Goal: Task Accomplishment & Management: Use online tool/utility

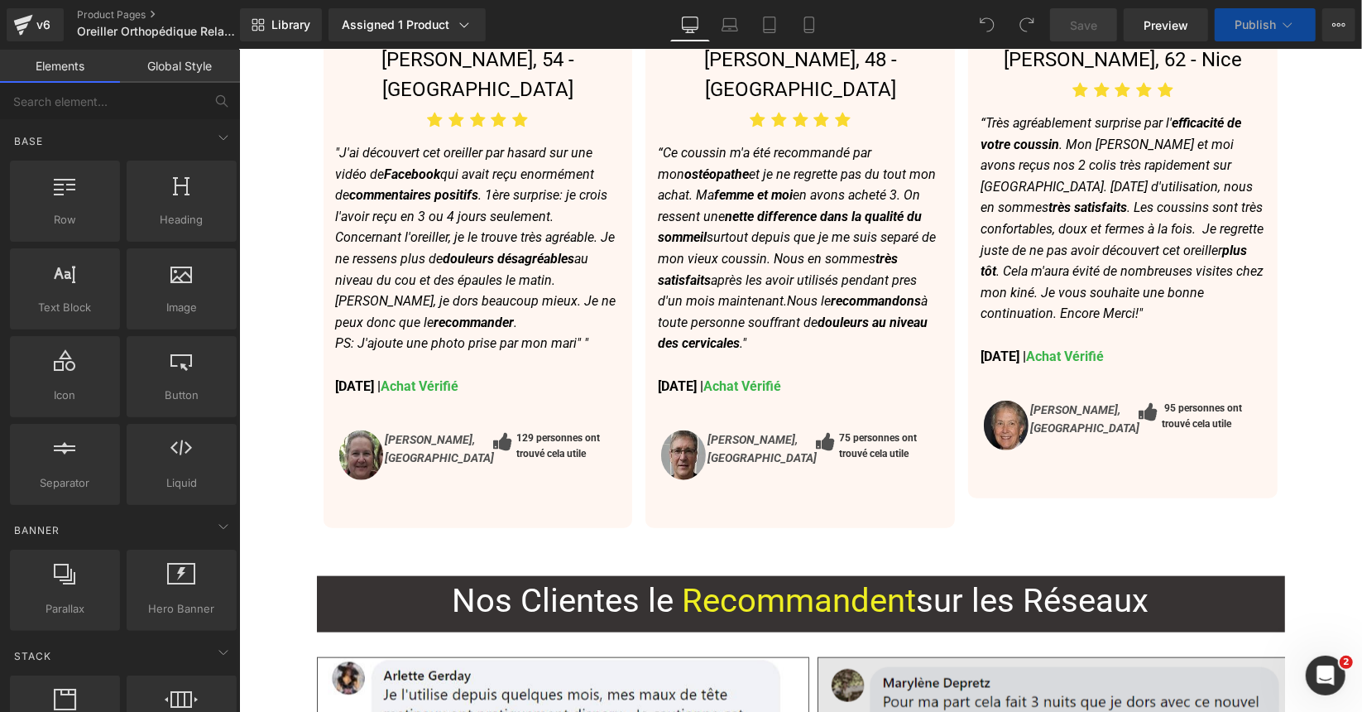
scroll to position [5875, 0]
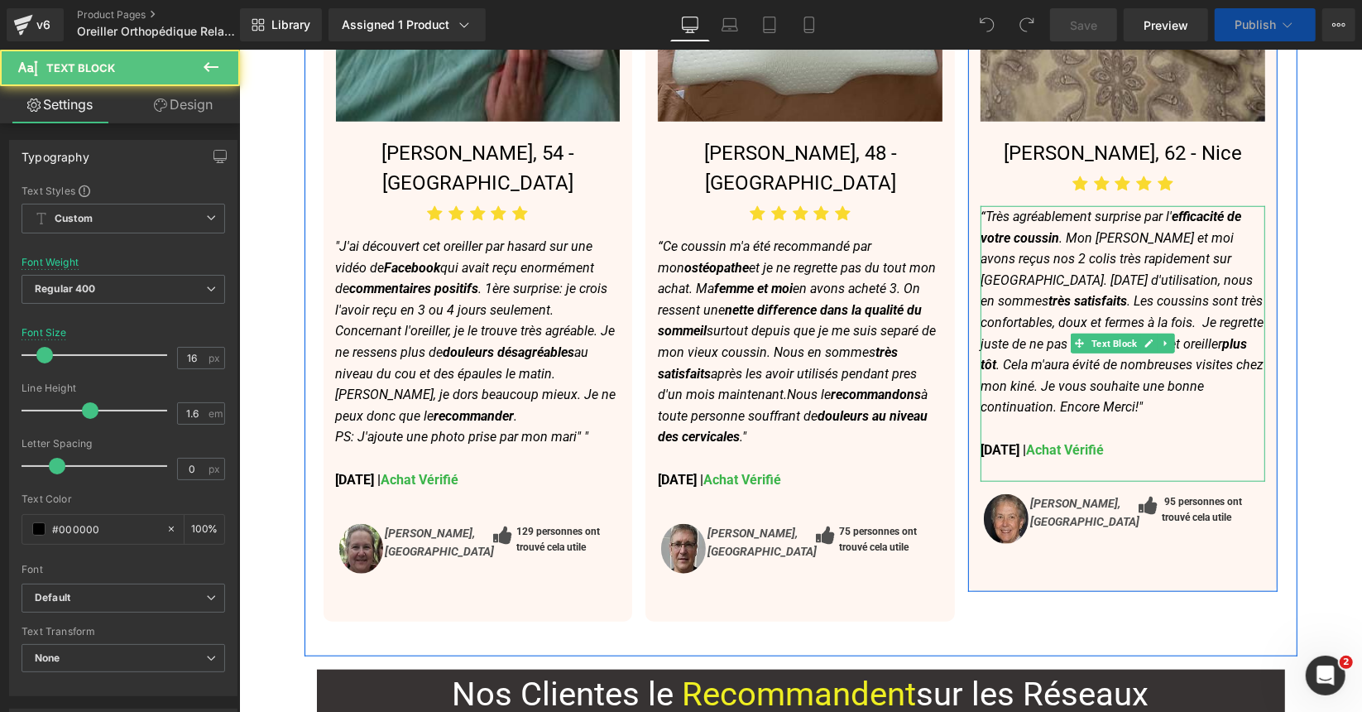
click at [992, 441] on strong "11 Mai, 2025 | Achat Vérifié" at bounding box center [1041, 449] width 123 height 16
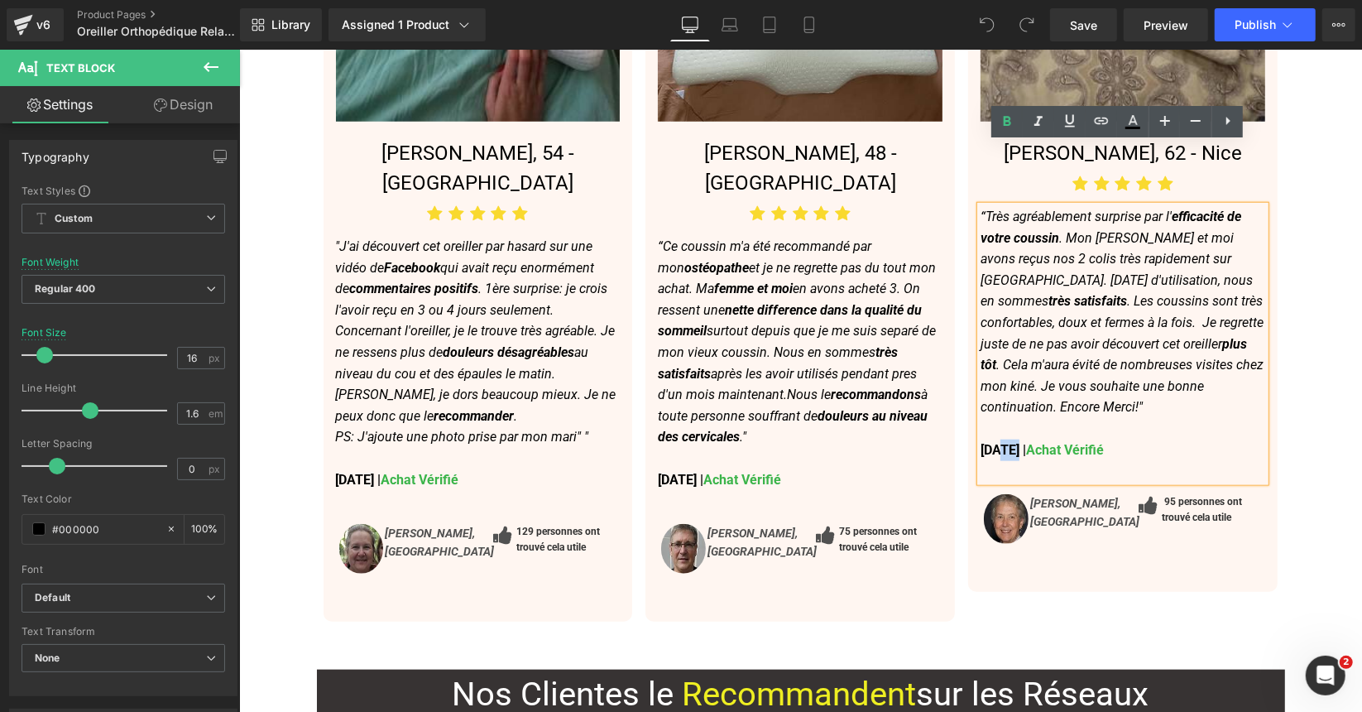
drag, startPoint x: 992, startPoint y: 386, endPoint x: 1015, endPoint y: 386, distance: 22.4
click at [1015, 441] on strong "11 Mai, 2025 | Achat Vérifié" at bounding box center [1041, 449] width 123 height 16
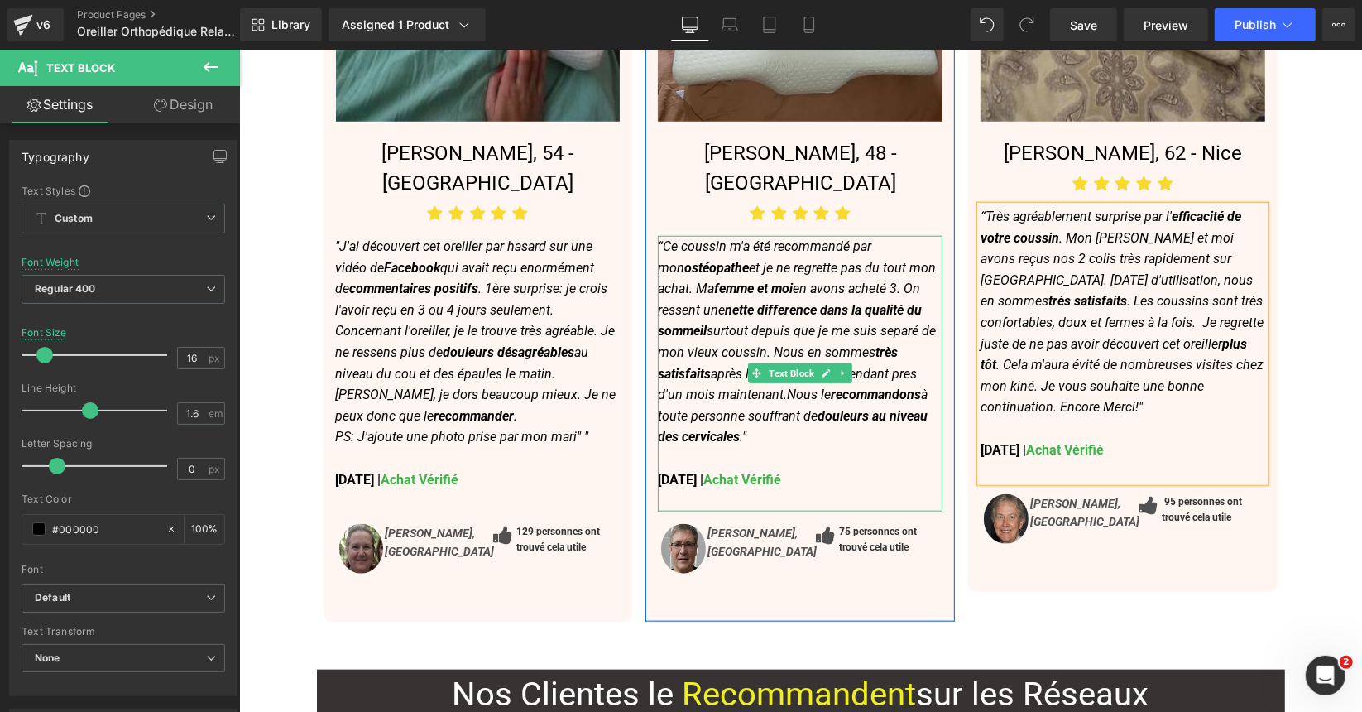
drag, startPoint x: 680, startPoint y: 390, endPoint x: 690, endPoint y: 389, distance: 10.0
click at [680, 471] on strong "18 Mai, 2025 | Achat Vérifié" at bounding box center [718, 479] width 123 height 16
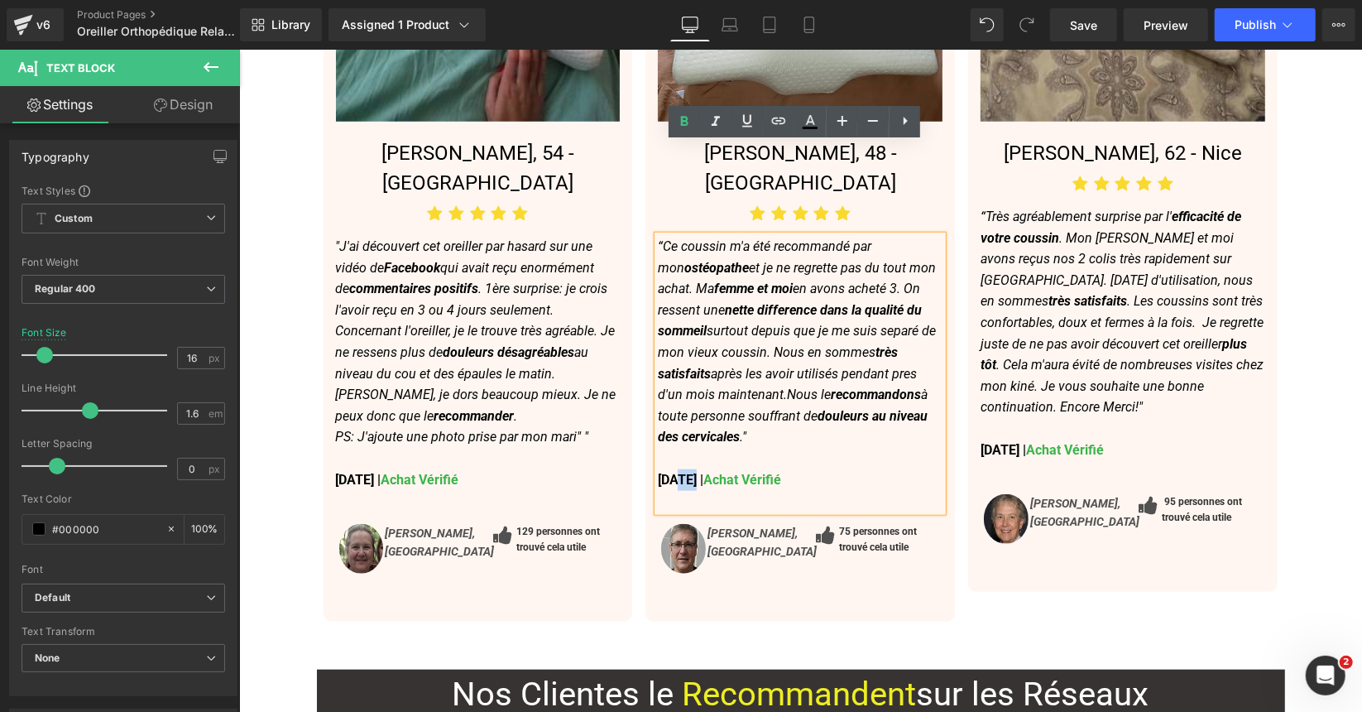
drag, startPoint x: 693, startPoint y: 384, endPoint x: 671, endPoint y: 384, distance: 21.5
click at [671, 471] on strong "18 Mai, 2025 | Achat Vérifié" at bounding box center [718, 479] width 123 height 16
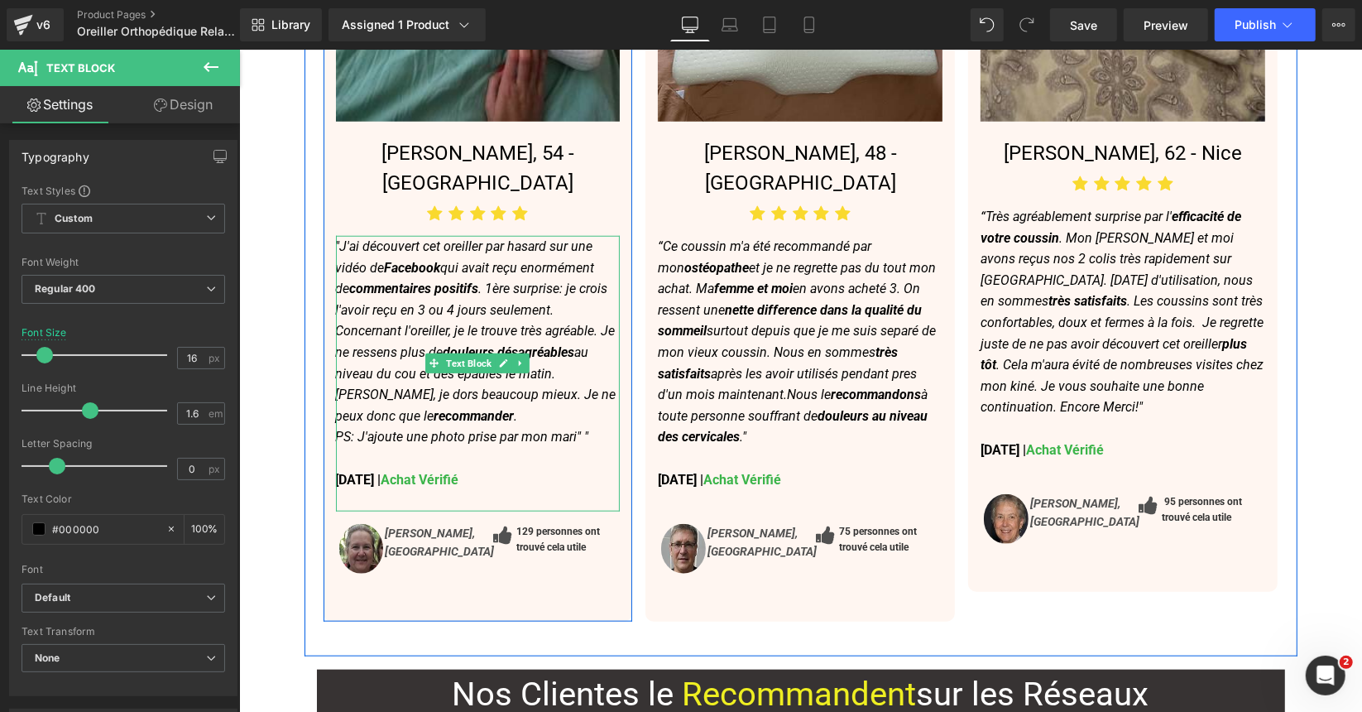
click at [358, 471] on strong "30 Avril, 2025 | Achat Vérifié" at bounding box center [396, 479] width 123 height 16
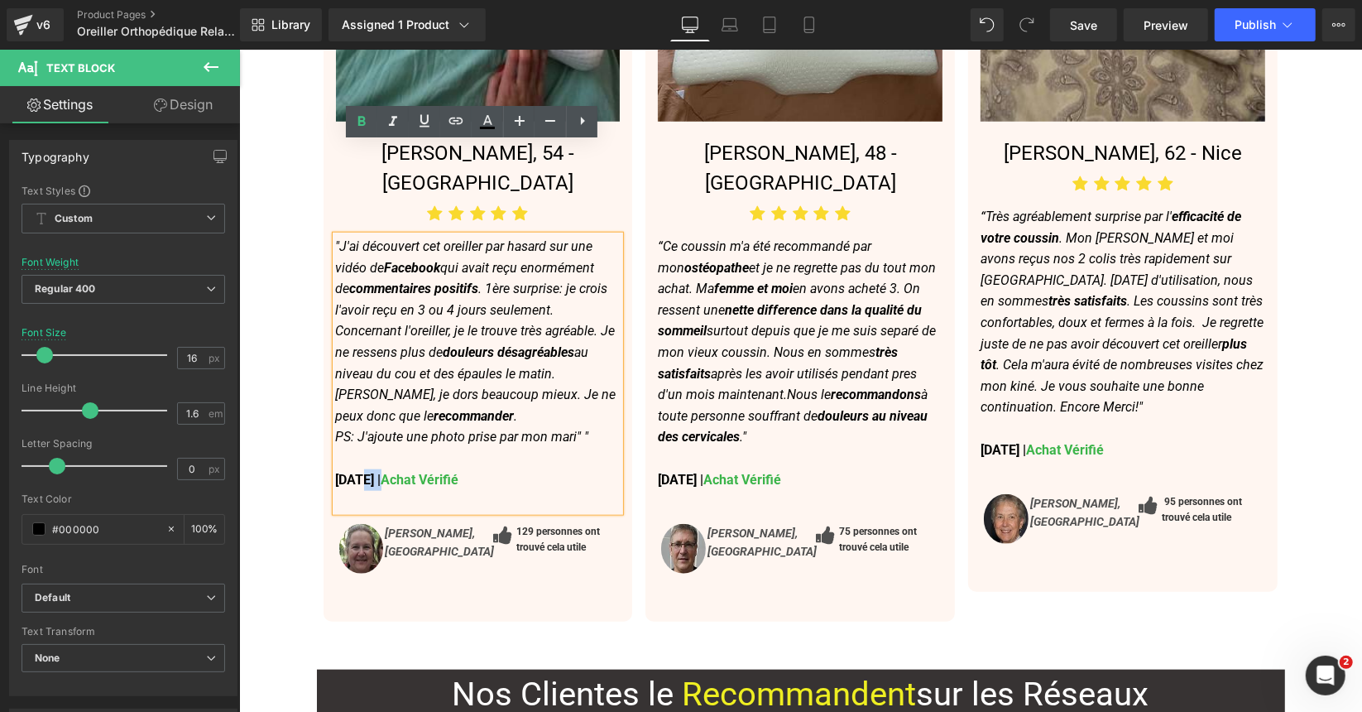
drag, startPoint x: 356, startPoint y: 364, endPoint x: 373, endPoint y: 368, distance: 17.9
click at [373, 471] on strong "30 Avril, 2025 | Achat Vérifié" at bounding box center [396, 479] width 123 height 16
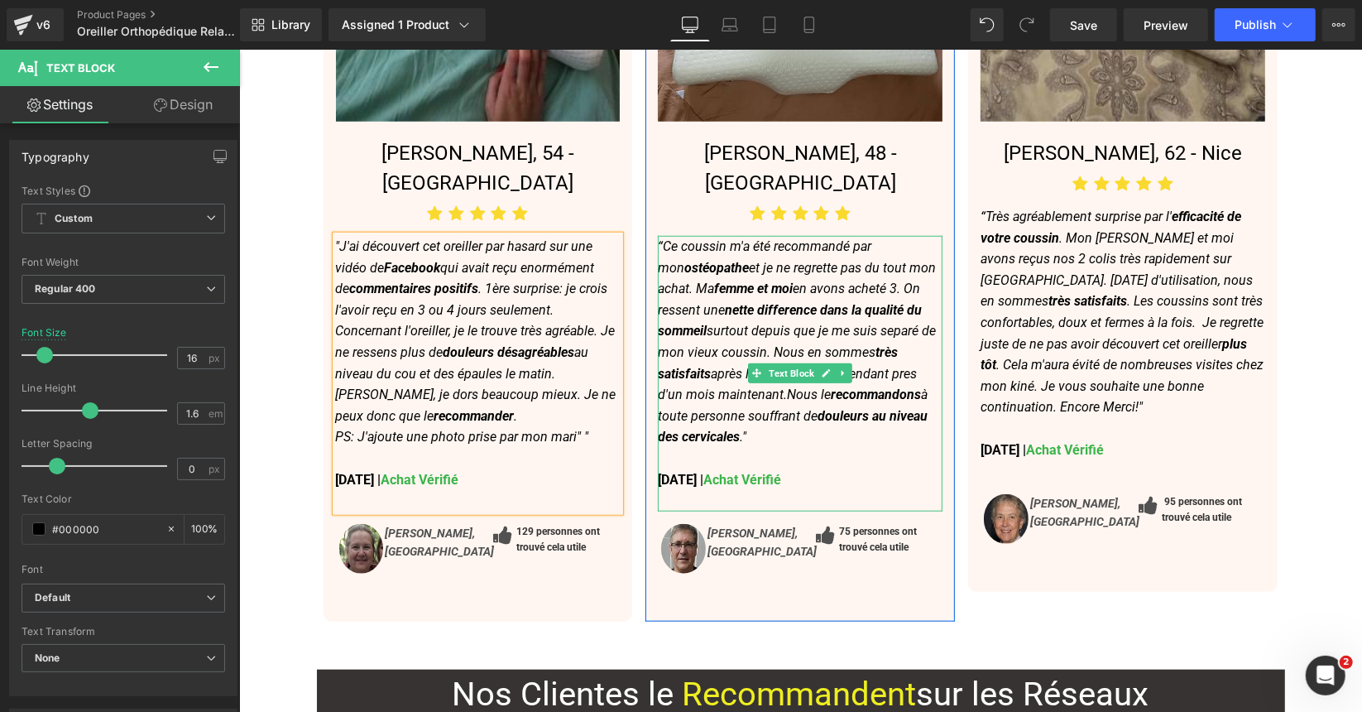
drag, startPoint x: 685, startPoint y: 387, endPoint x: 712, endPoint y: 387, distance: 26.5
click at [712, 471] on strong "18 August, 2025 | Achat Vérifié" at bounding box center [718, 479] width 123 height 16
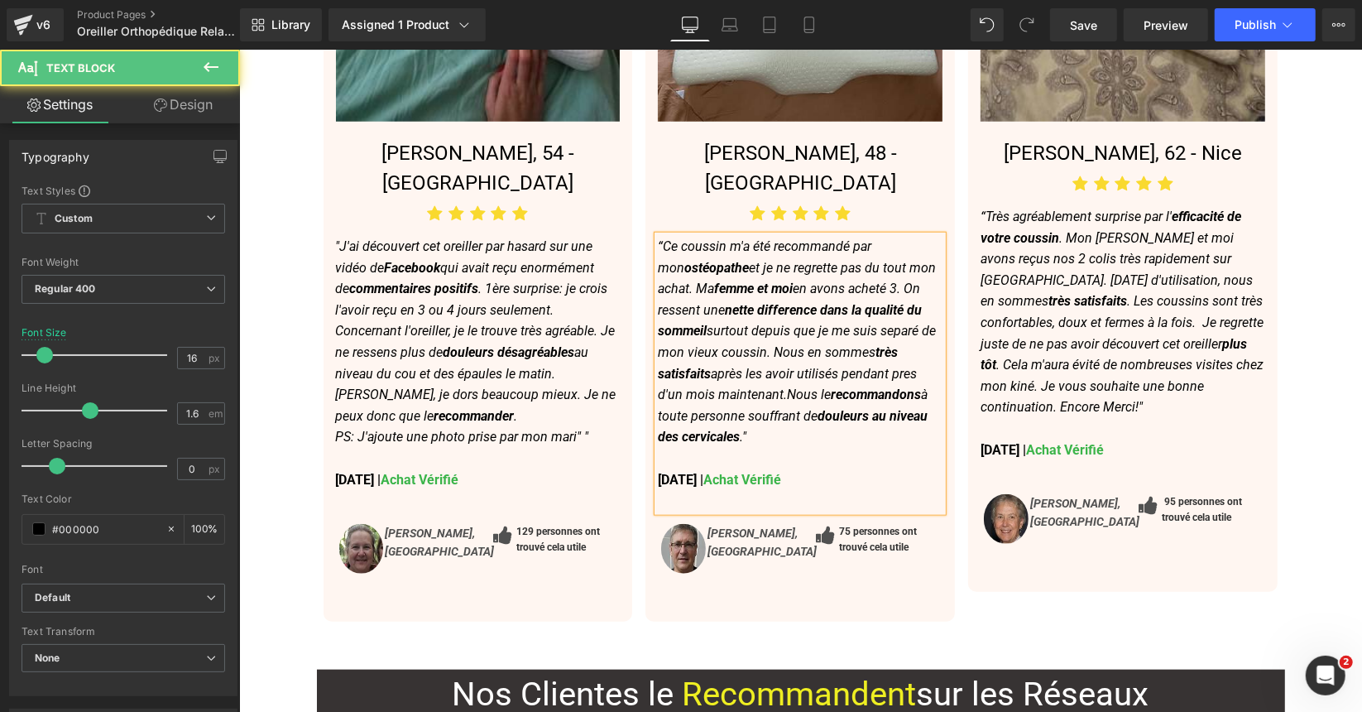
click at [657, 471] on strong "18 Juillet, 2025 | Achat Vérifié" at bounding box center [718, 479] width 123 height 16
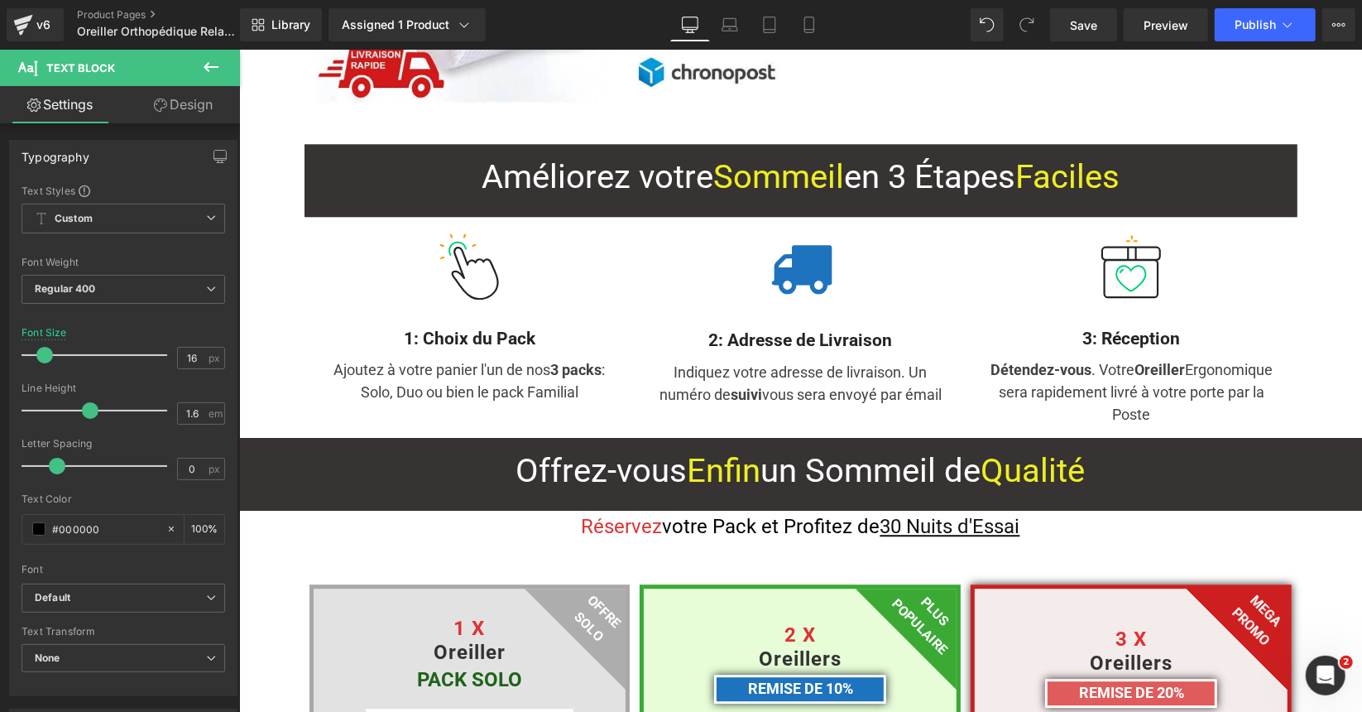
scroll to position [8110, 0]
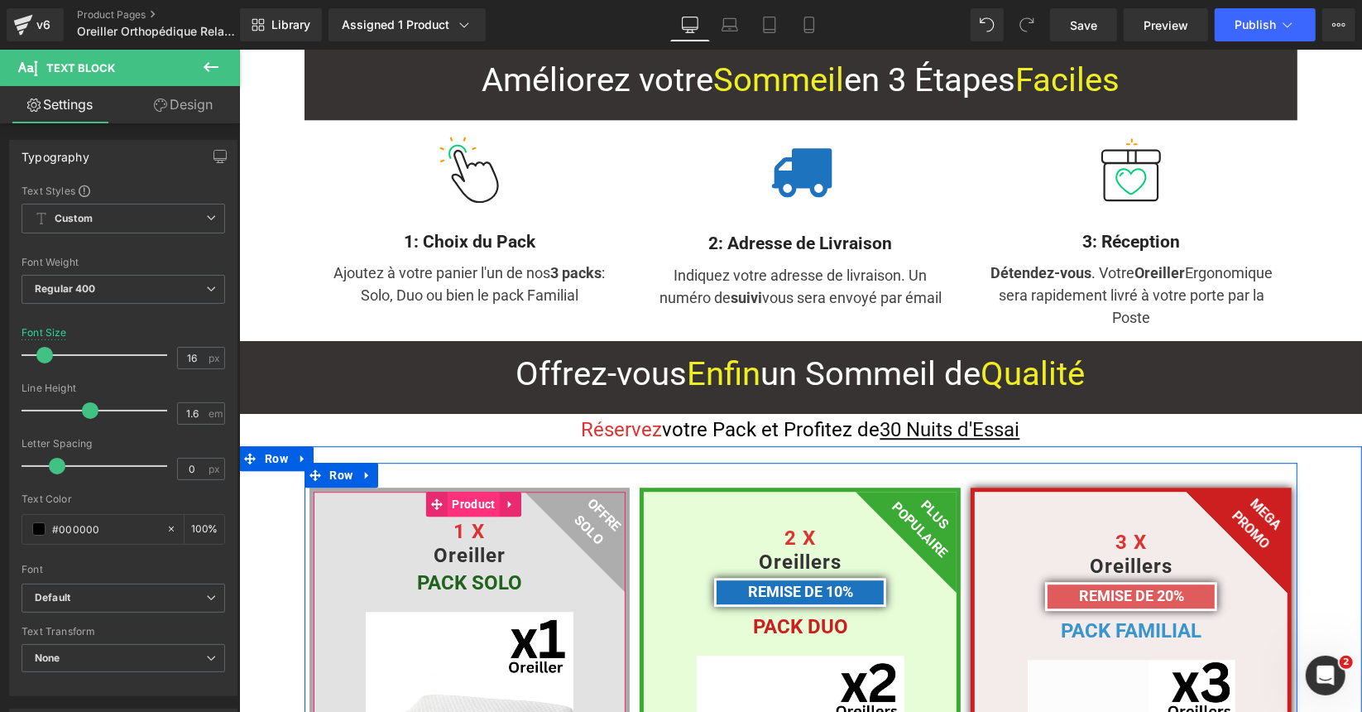
click at [448, 491] on span "Product" at bounding box center [472, 503] width 51 height 25
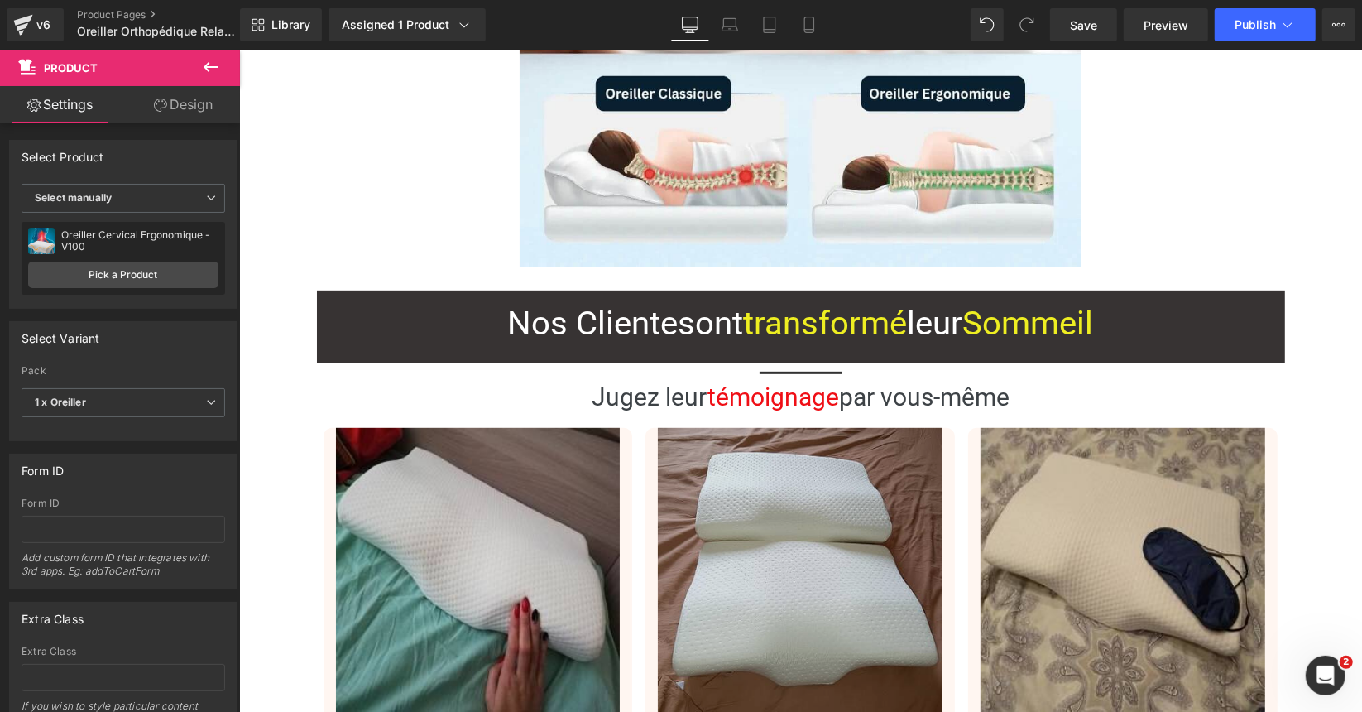
scroll to position [5710, 0]
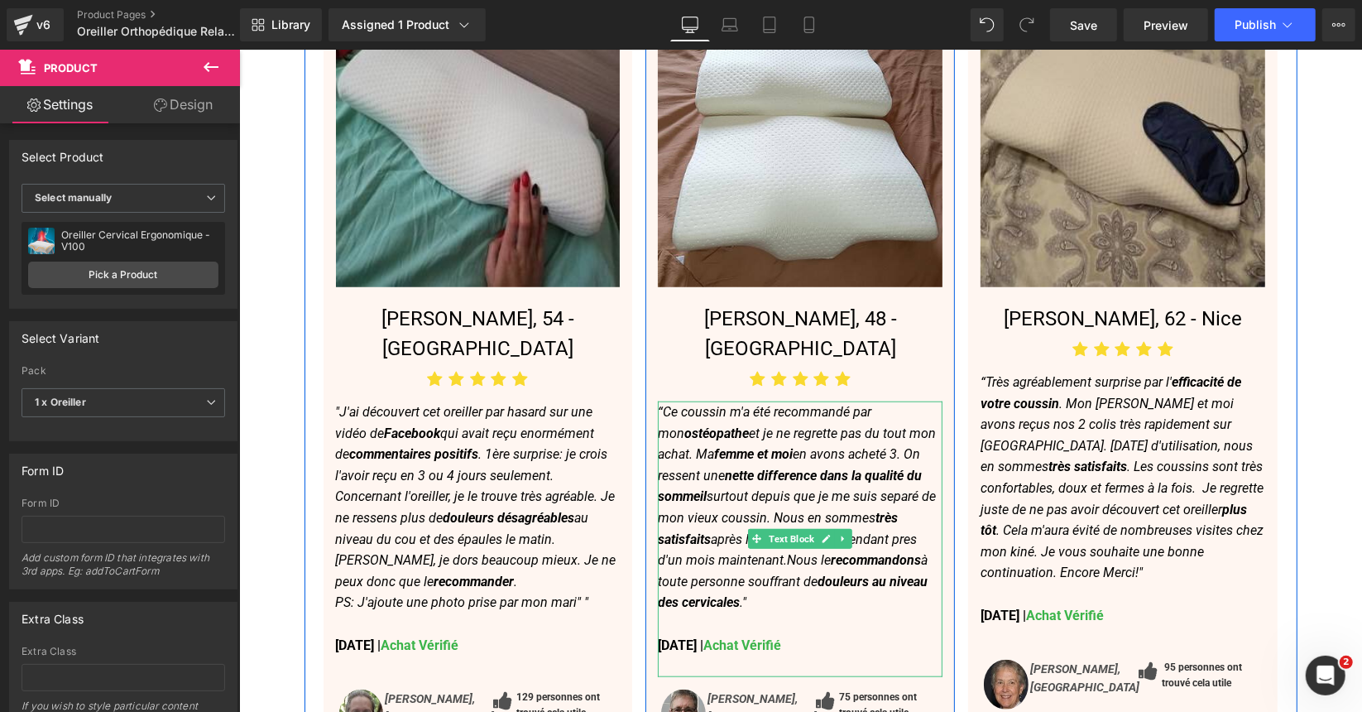
click at [707, 636] on strong "31 Juillet, 2025 | Achat Vérifié" at bounding box center [718, 644] width 123 height 16
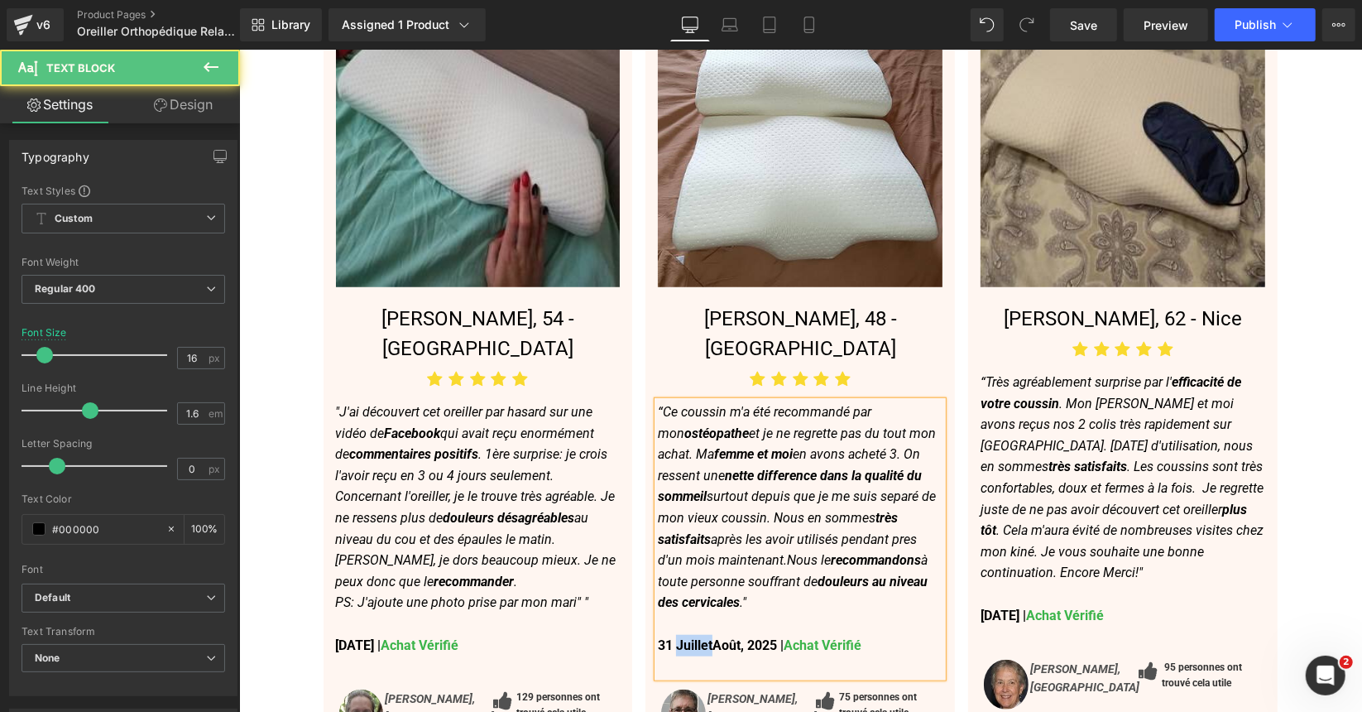
drag, startPoint x: 707, startPoint y: 552, endPoint x: 670, endPoint y: 549, distance: 36.5
click at [670, 636] on strong "31 JuilletAoût, 2025 | Achat Vérifié" at bounding box center [759, 644] width 204 height 16
click at [662, 636] on strong "31 Août, 2025 | Achat Vérifié" at bounding box center [718, 644] width 123 height 16
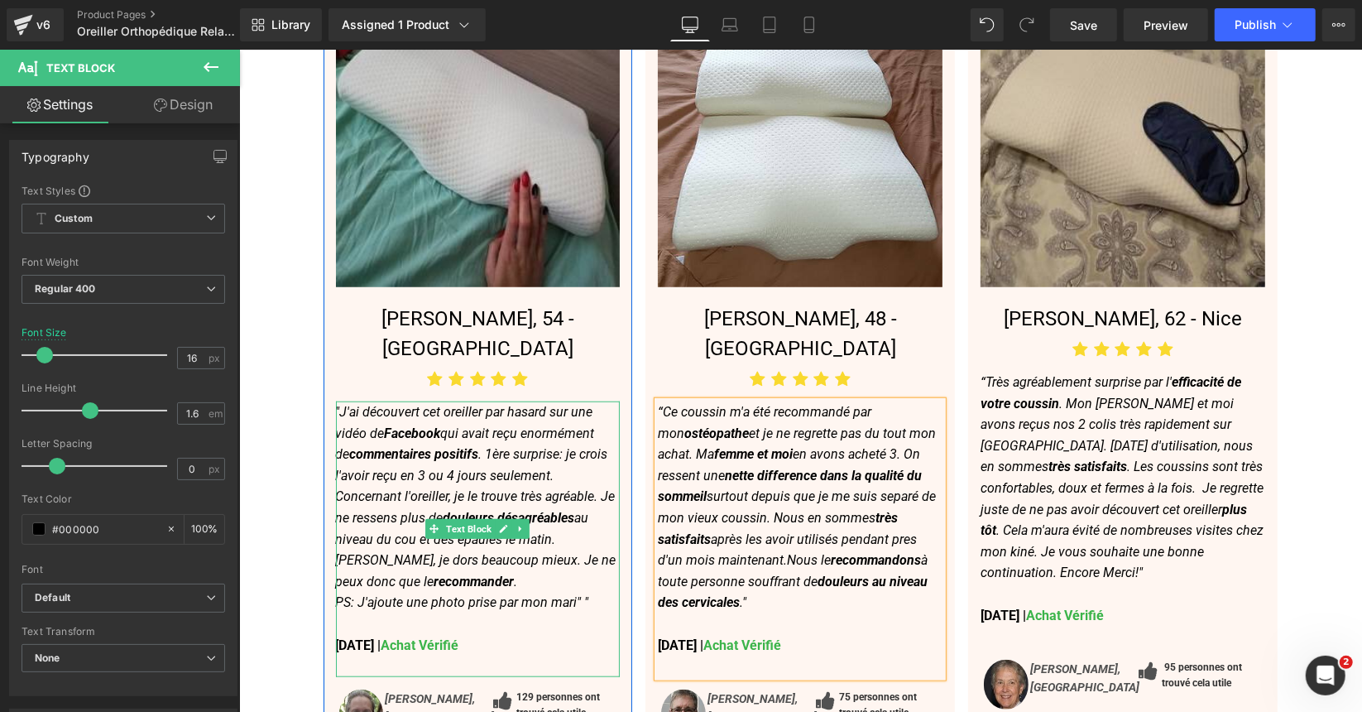
click at [341, 636] on strong "30 Aout, 2025 | Achat Vérifié" at bounding box center [396, 644] width 123 height 16
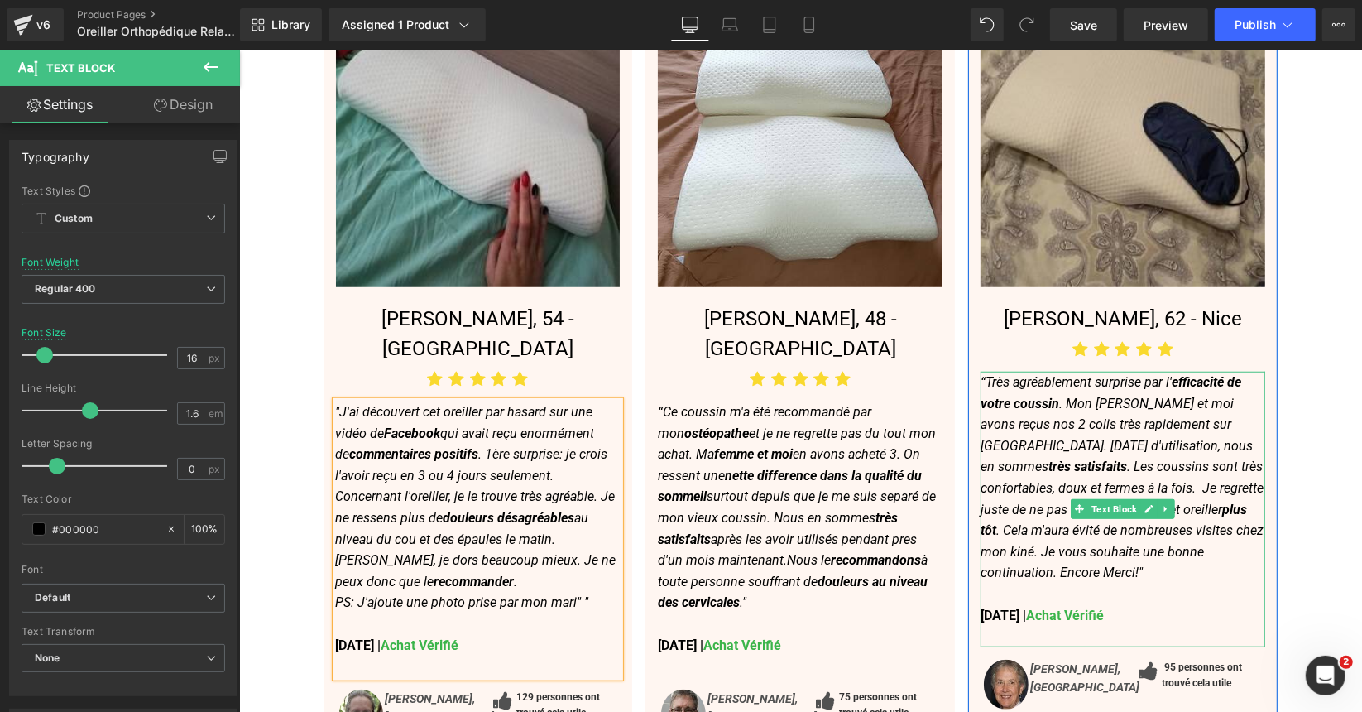
click at [1001, 607] on strong "11 July, 2025 | Achat Vérifié" at bounding box center [1041, 615] width 123 height 16
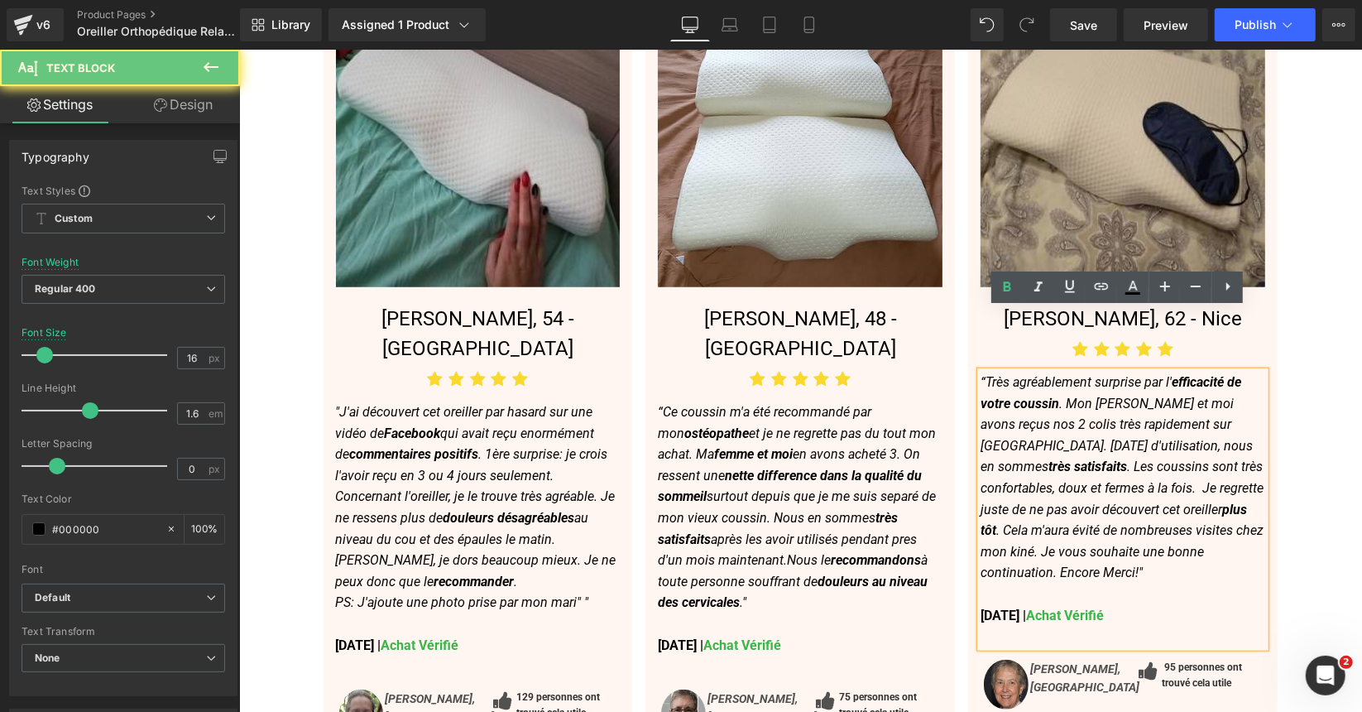
click at [995, 607] on strong "11 July, 2025 | Achat Vérifié" at bounding box center [1041, 615] width 123 height 16
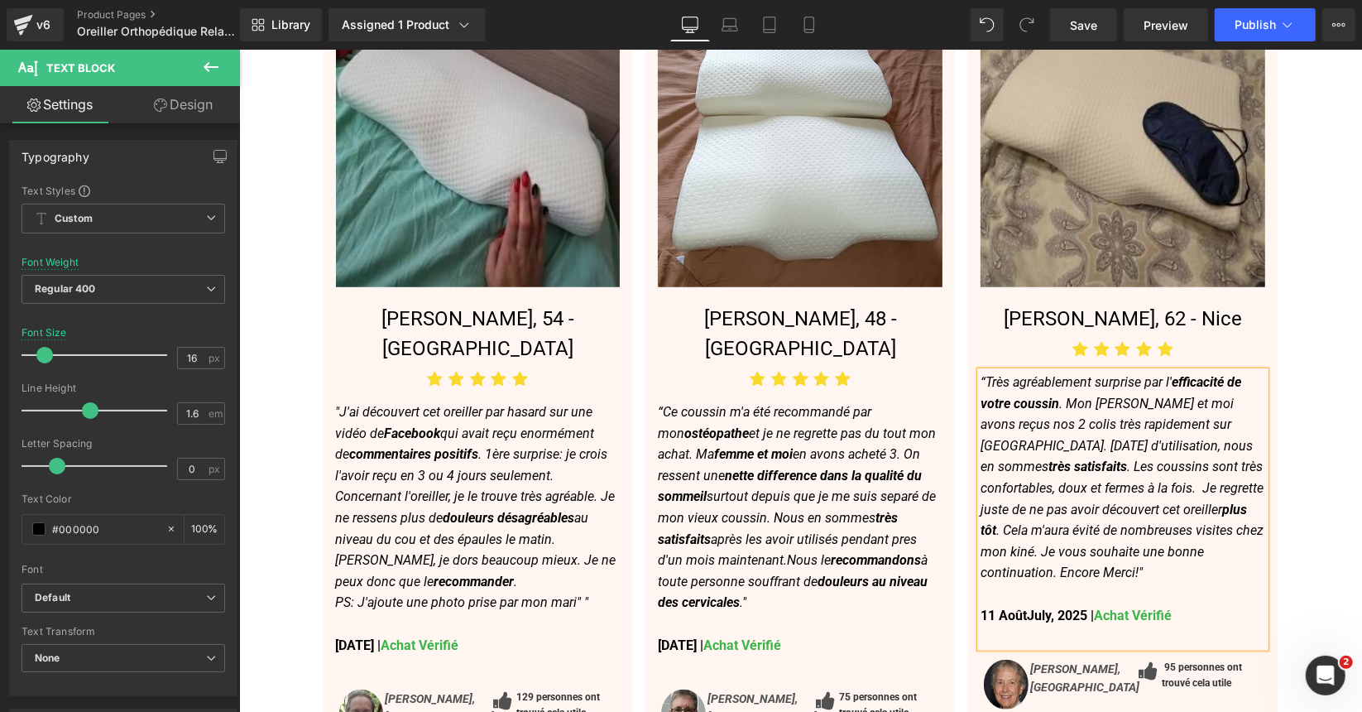
click at [1044, 607] on strong "11 AoûtJuly, 2025 | Achat Vérifié" at bounding box center [1075, 615] width 191 height 16
click at [807, 22] on icon at bounding box center [809, 25] width 17 height 17
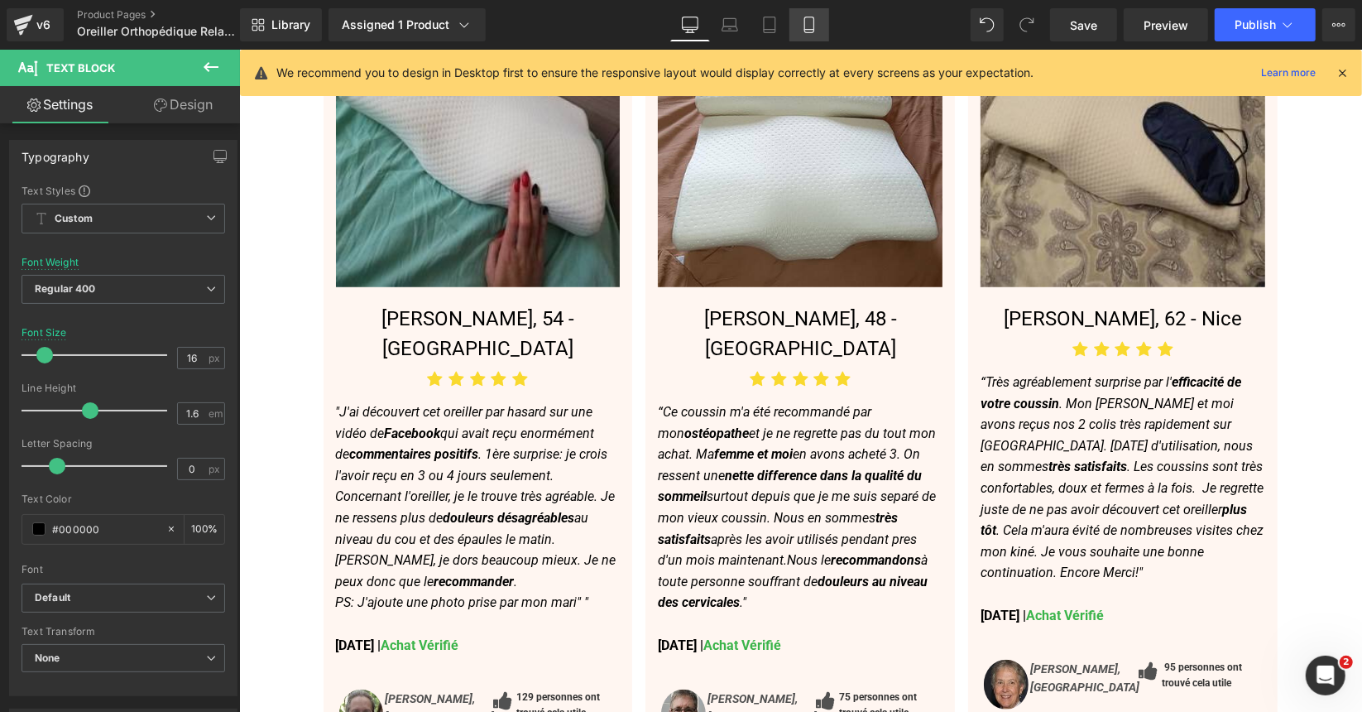
click at [807, 24] on icon at bounding box center [809, 25] width 17 height 17
click at [813, 30] on icon at bounding box center [808, 30] width 9 height 0
click at [808, 24] on icon at bounding box center [809, 25] width 17 height 17
drag, startPoint x: 1341, startPoint y: 72, endPoint x: 1039, endPoint y: 33, distance: 303.7
click at [1341, 72] on icon at bounding box center [1342, 72] width 15 height 15
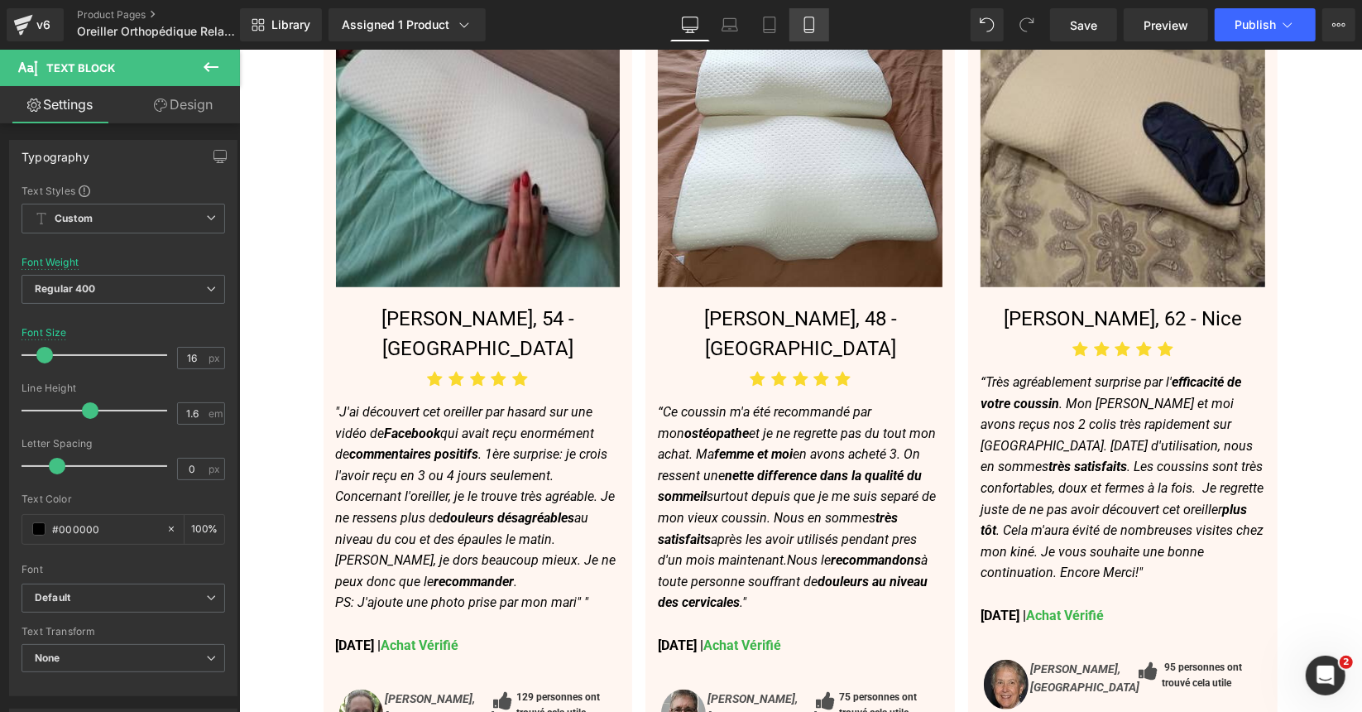
click at [811, 26] on icon at bounding box center [809, 25] width 17 height 17
click at [771, 22] on icon at bounding box center [769, 25] width 17 height 17
click at [816, 27] on icon at bounding box center [809, 25] width 17 height 17
click at [725, 24] on icon at bounding box center [730, 25] width 17 height 17
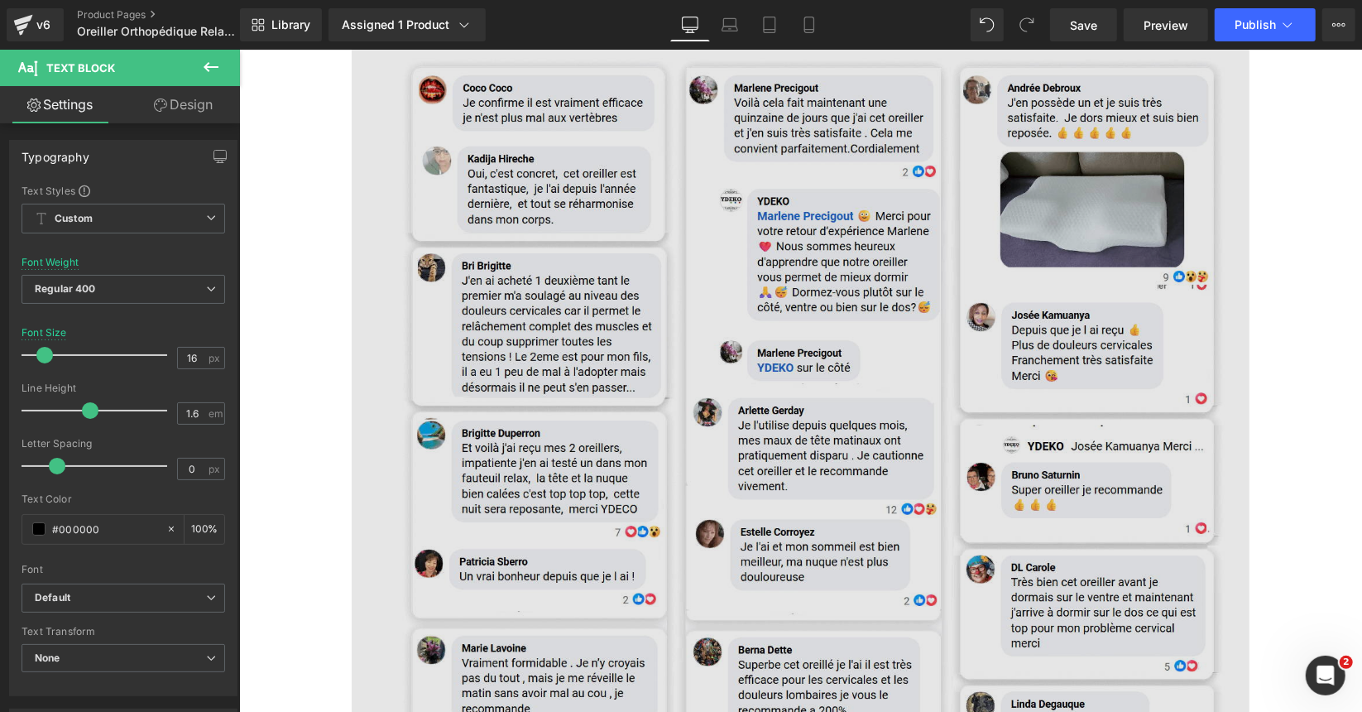
scroll to position [2385, 0]
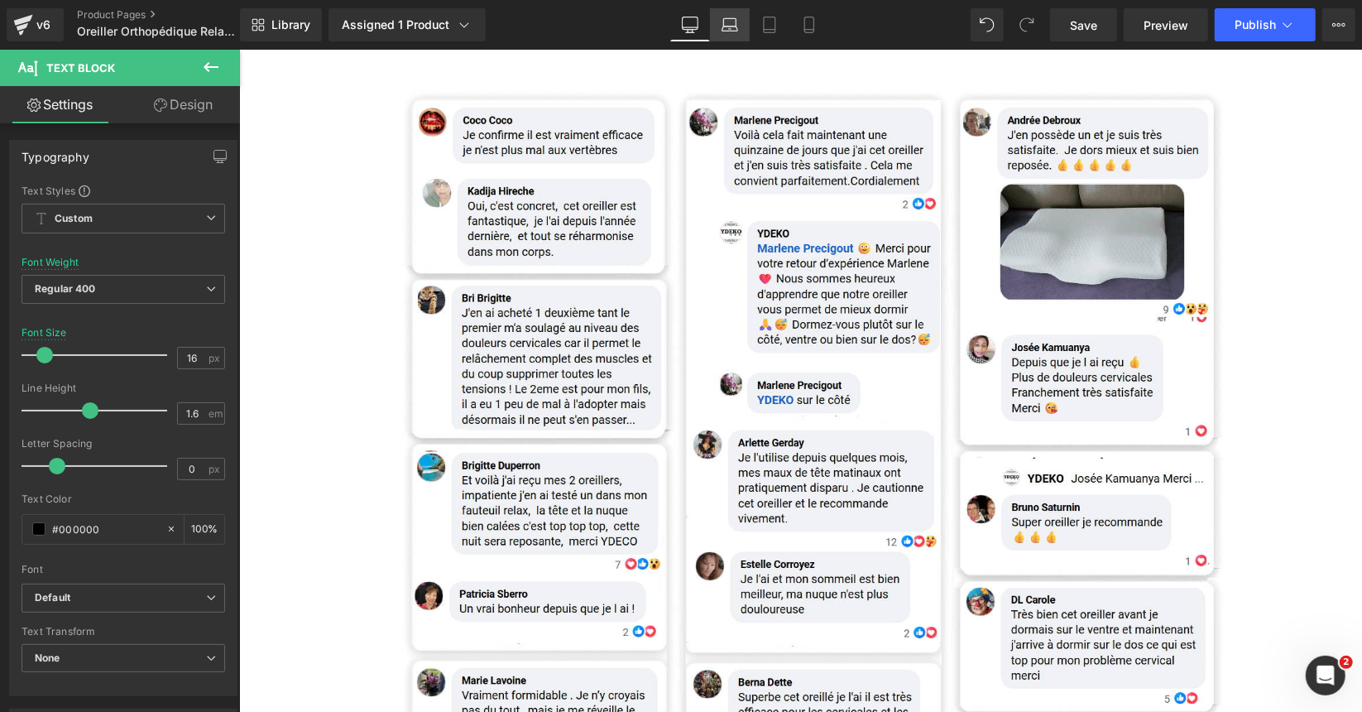
click at [740, 27] on link "Laptop" at bounding box center [730, 24] width 40 height 33
click at [1235, 31] on span "Publish" at bounding box center [1255, 24] width 41 height 13
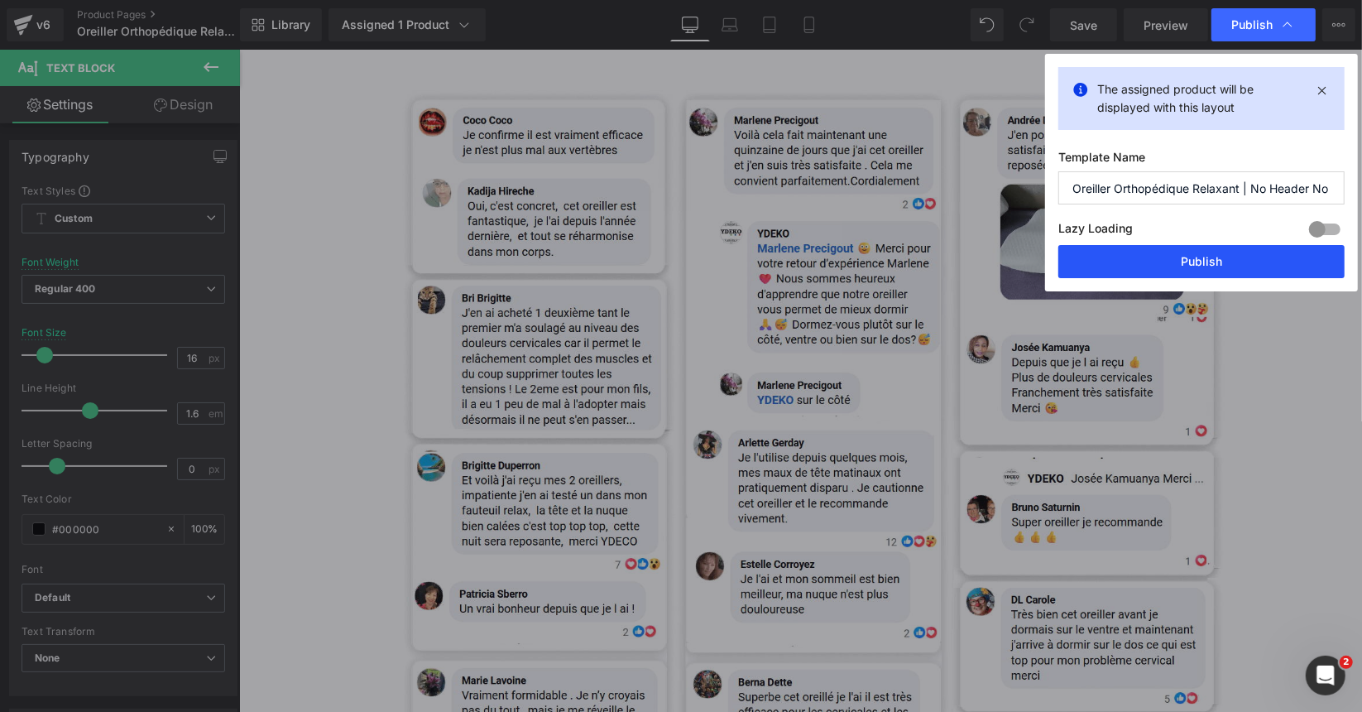
click at [1197, 255] on button "Publish" at bounding box center [1201, 261] width 286 height 33
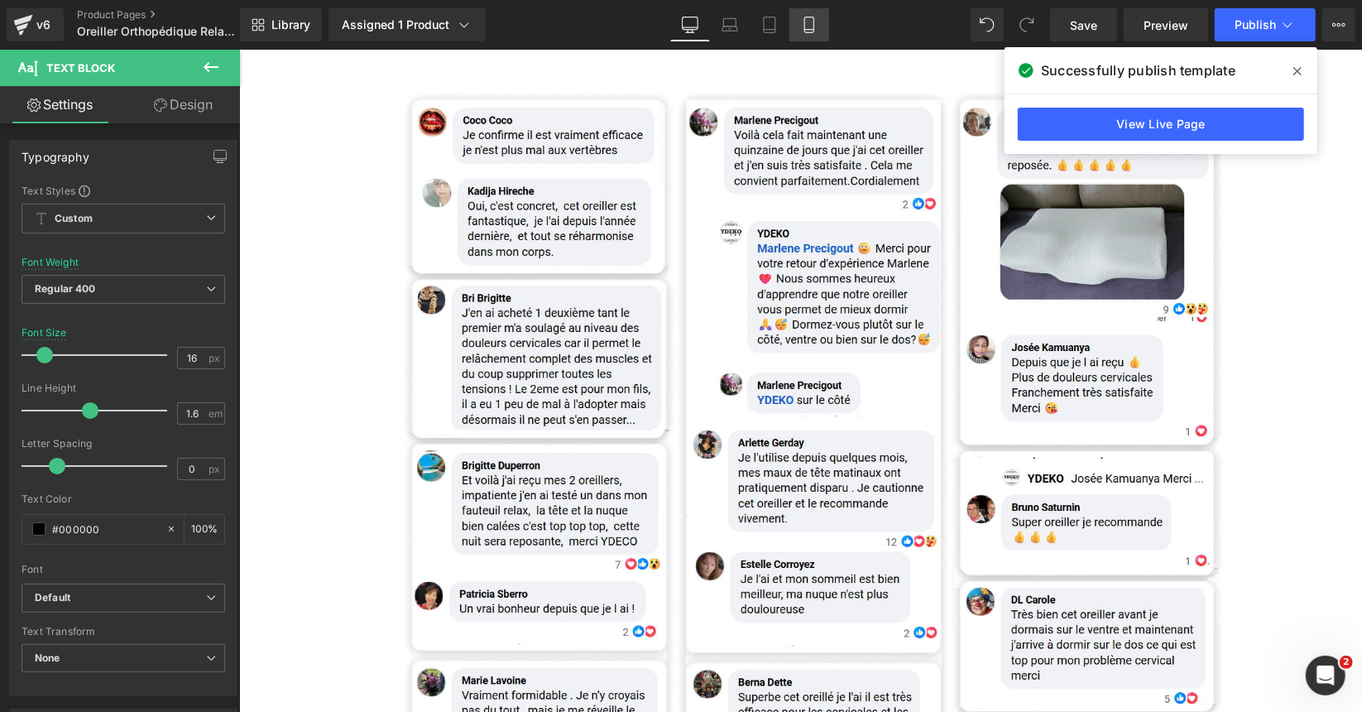
click at [818, 29] on icon at bounding box center [809, 25] width 17 height 17
click at [806, 22] on icon at bounding box center [809, 25] width 17 height 17
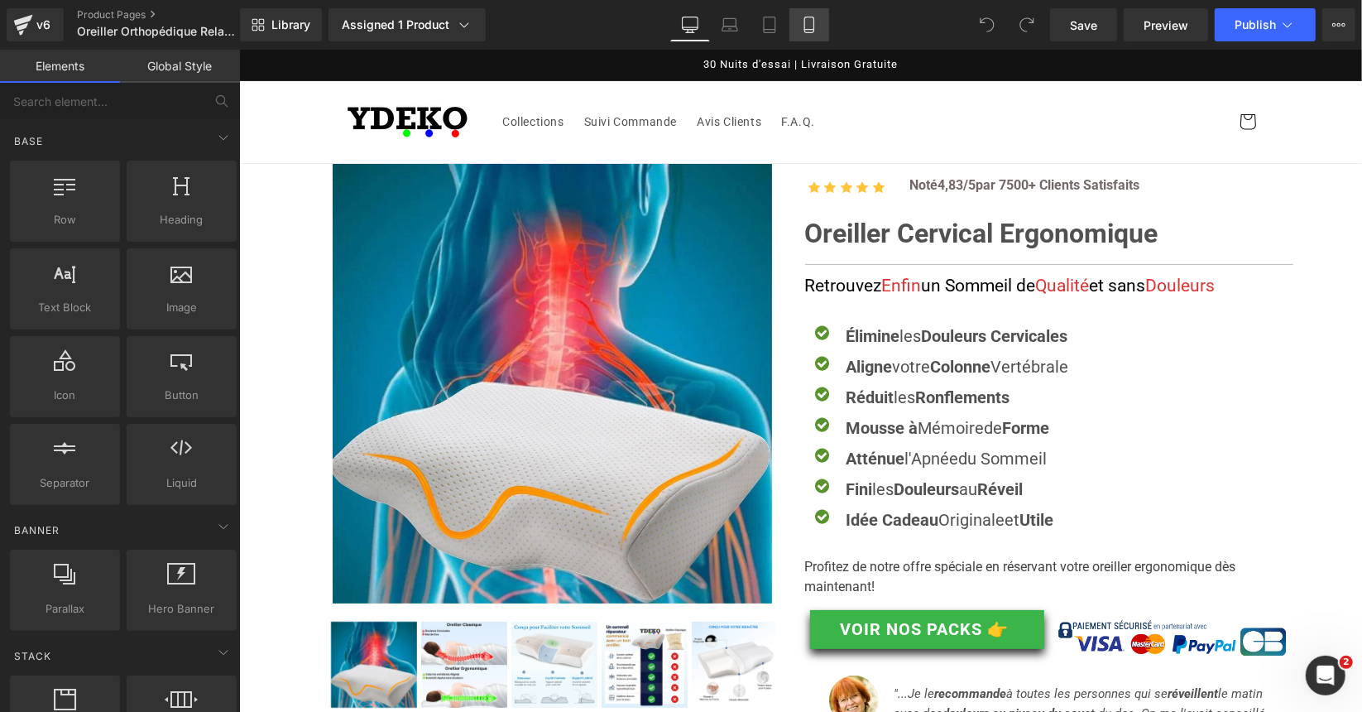
click at [813, 23] on icon at bounding box center [809, 25] width 17 height 17
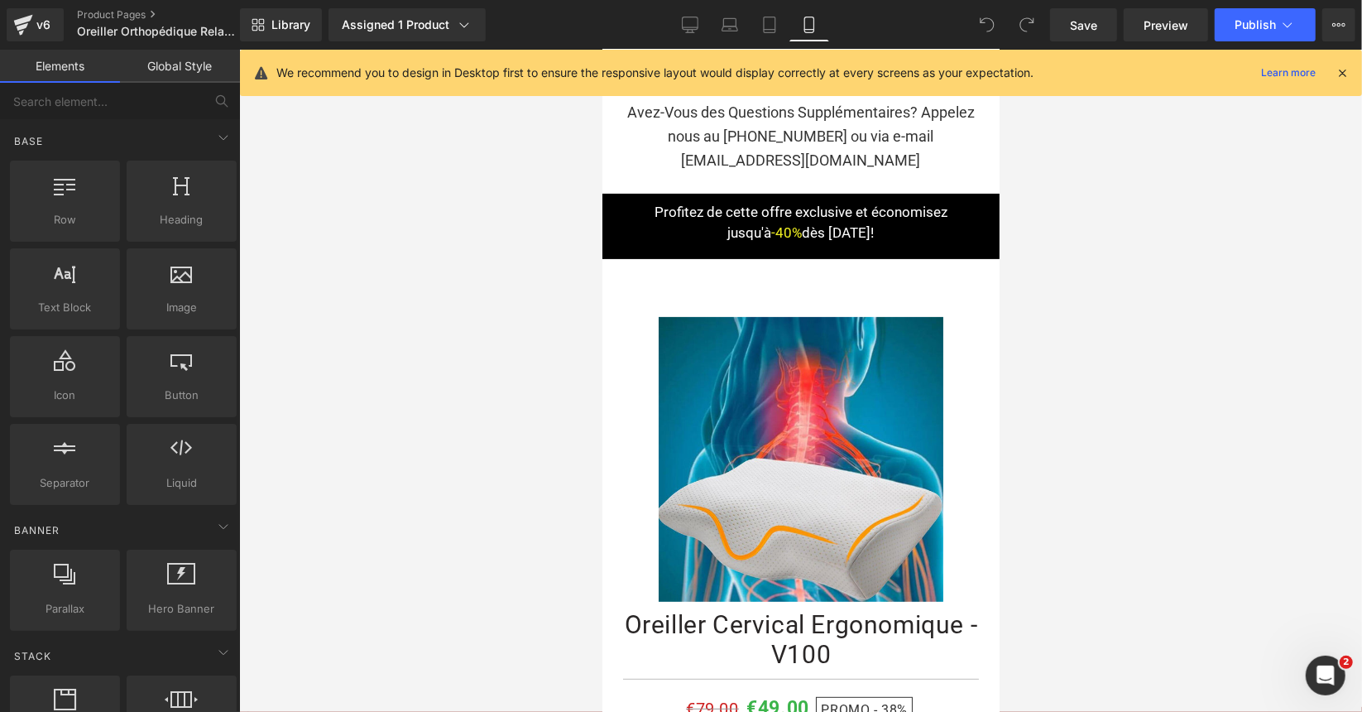
scroll to position [19334, 0]
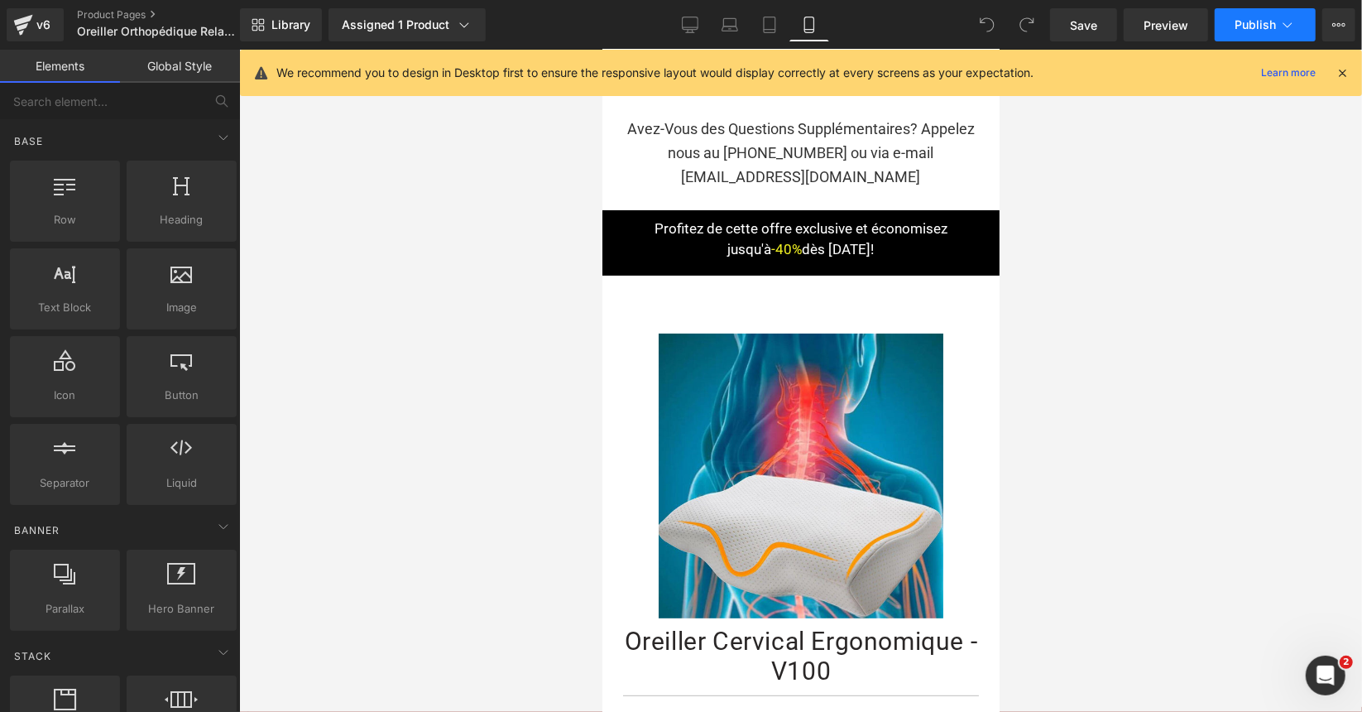
click at [1221, 29] on button "Publish" at bounding box center [1265, 24] width 101 height 33
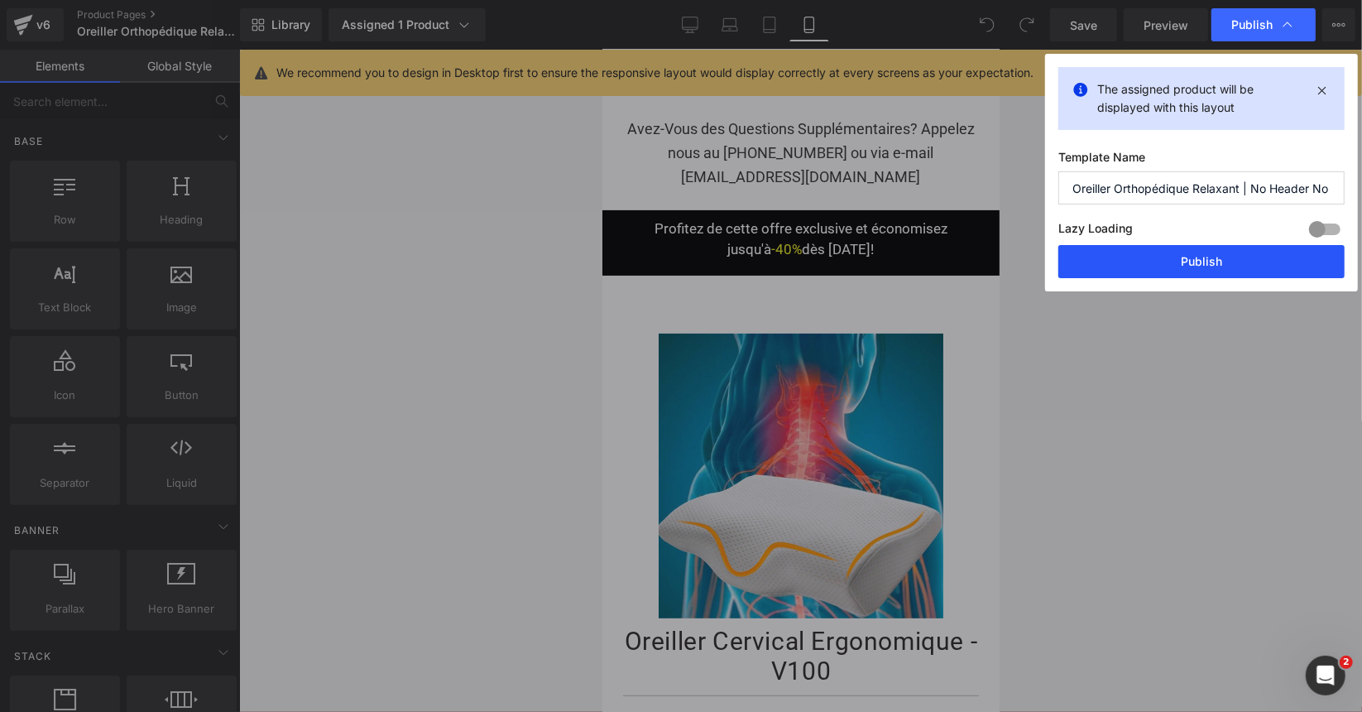
click at [1217, 270] on button "Publish" at bounding box center [1201, 261] width 286 height 33
